Goal: Check status: Check status

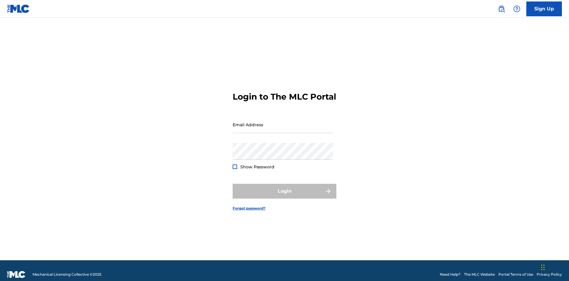
scroll to position [8, 0]
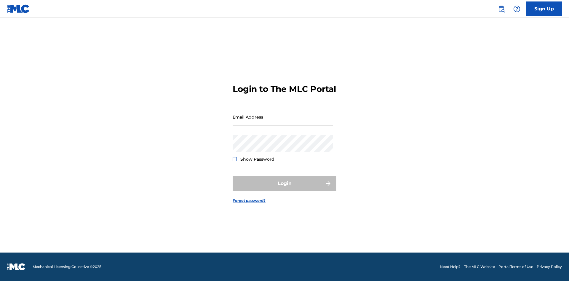
click at [283, 122] on input "Email Address" at bounding box center [283, 117] width 100 height 17
type input "Duke.McTesterson@gmail.com"
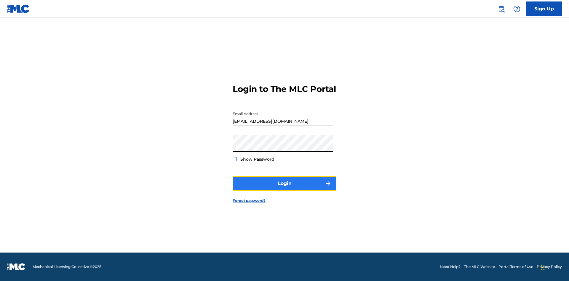
click at [285, 189] on button "Login" at bounding box center [285, 183] width 104 height 15
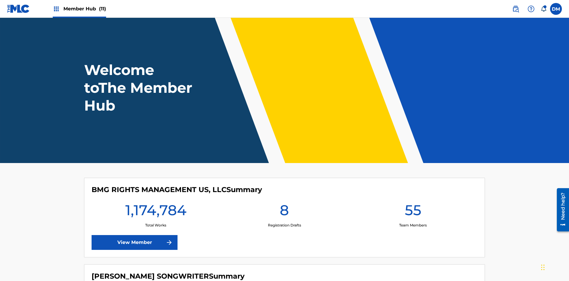
click at [84, 9] on span "Member Hub (11)" at bounding box center [84, 8] width 43 height 7
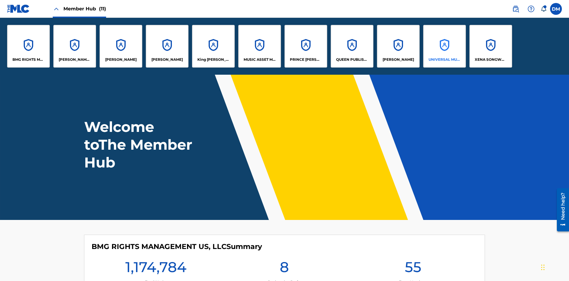
click at [444, 60] on p "UNIVERSAL MUSIC PUB GROUP" at bounding box center [445, 59] width 32 height 5
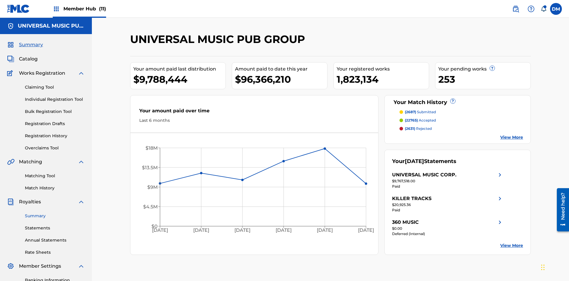
click at [55, 213] on link "Summary" at bounding box center [55, 216] width 60 height 6
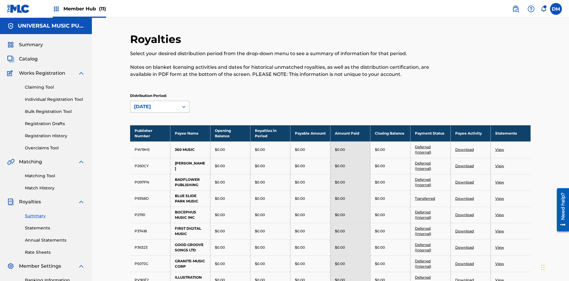
click at [154, 103] on div "August 2025" at bounding box center [154, 106] width 41 height 7
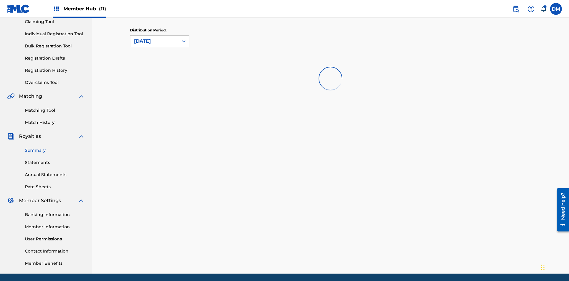
scroll to position [0, 0]
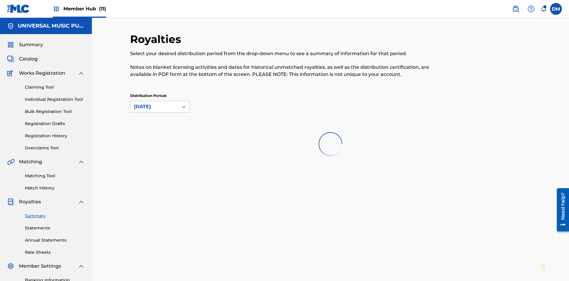
click at [154, 103] on div "April 2024" at bounding box center [154, 106] width 41 height 7
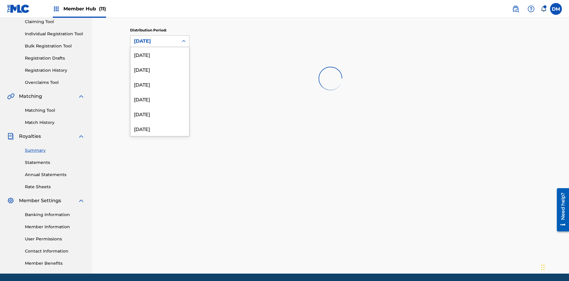
scroll to position [168, 0]
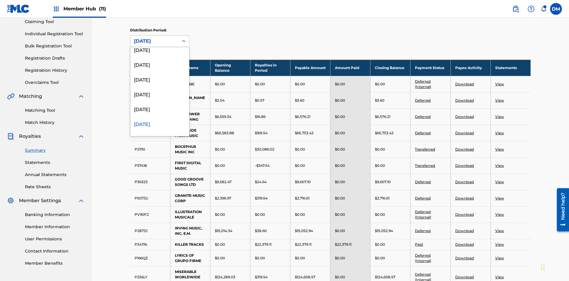
click at [160, 124] on div "April 2024" at bounding box center [159, 123] width 59 height 15
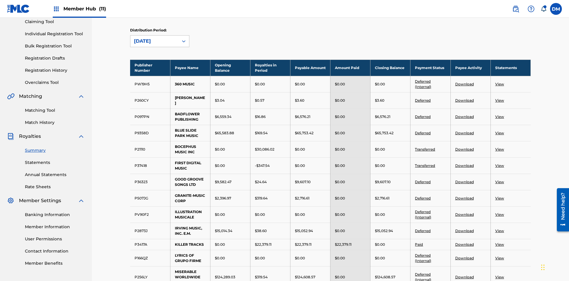
scroll to position [619, 0]
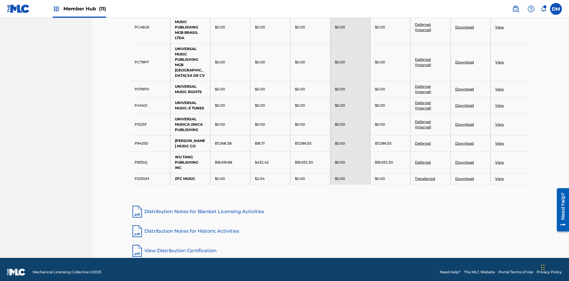
click at [331, 226] on link "Distribution Notes for Historic Activities" at bounding box center [330, 231] width 401 height 14
click at [331, 245] on link "View Distribution Certification" at bounding box center [330, 251] width 401 height 14
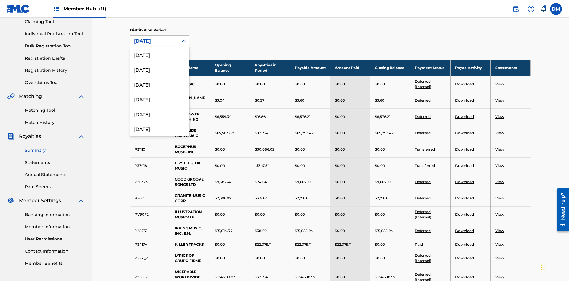
scroll to position [168, 0]
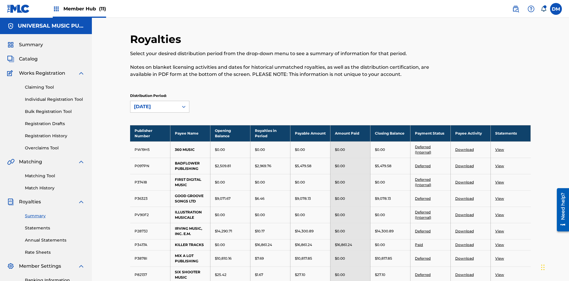
scroll to position [393, 0]
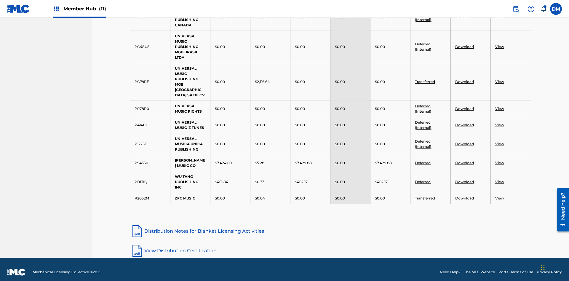
click at [331, 245] on link "View Distribution Certification" at bounding box center [330, 251] width 401 height 14
